Goal: Task Accomplishment & Management: Manage account settings

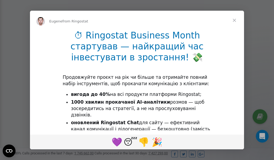
click at [234, 19] on span "Close" at bounding box center [234, 20] width 19 height 19
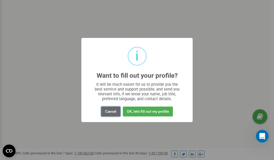
click at [111, 111] on button "Cancel" at bounding box center [110, 112] width 19 height 10
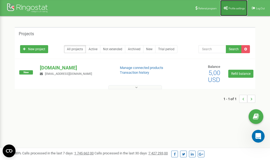
click at [234, 10] on link "Profile settings" at bounding box center [233, 8] width 27 height 16
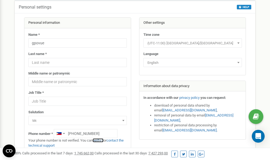
click at [100, 141] on link "verify it" at bounding box center [97, 140] width 11 height 4
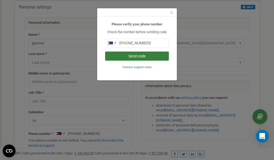
click at [146, 57] on button "Send code" at bounding box center [137, 56] width 64 height 9
